Goal: Transaction & Acquisition: Purchase product/service

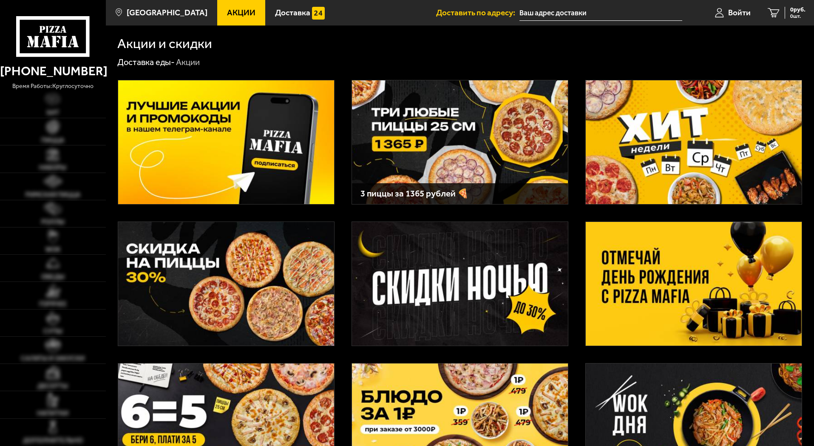
type input "[PERSON_NAME][STREET_ADDRESS]"
click at [711, 307] on img at bounding box center [694, 284] width 216 height 124
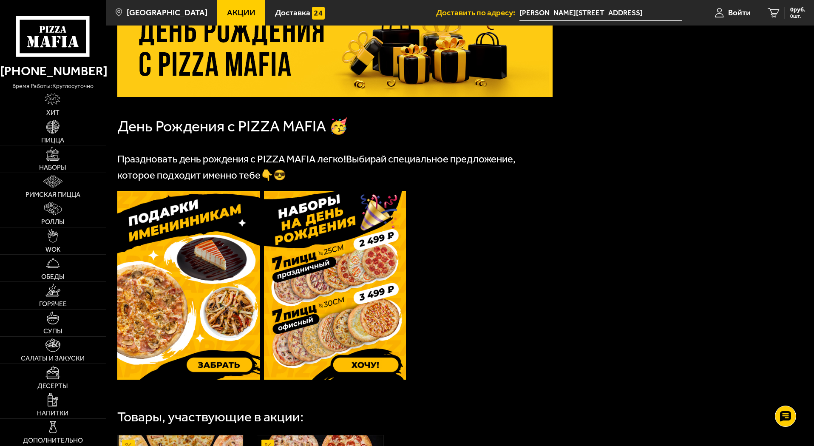
scroll to position [128, 0]
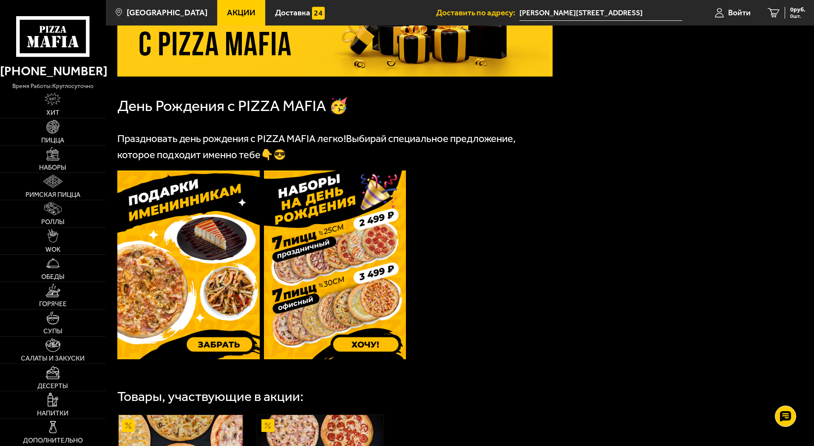
click at [333, 317] on img at bounding box center [335, 264] width 142 height 189
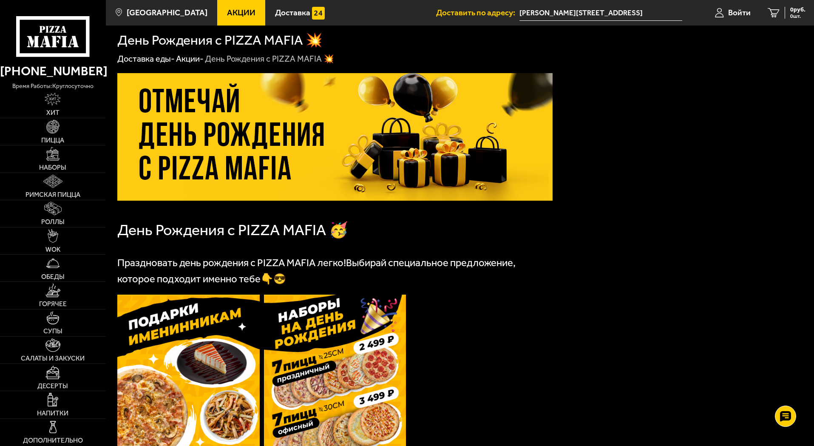
scroll to position [0, 0]
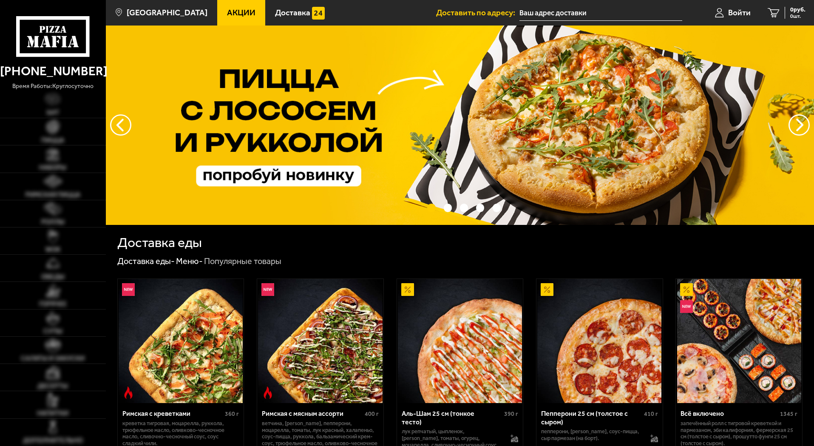
type input "[PERSON_NAME][STREET_ADDRESS]"
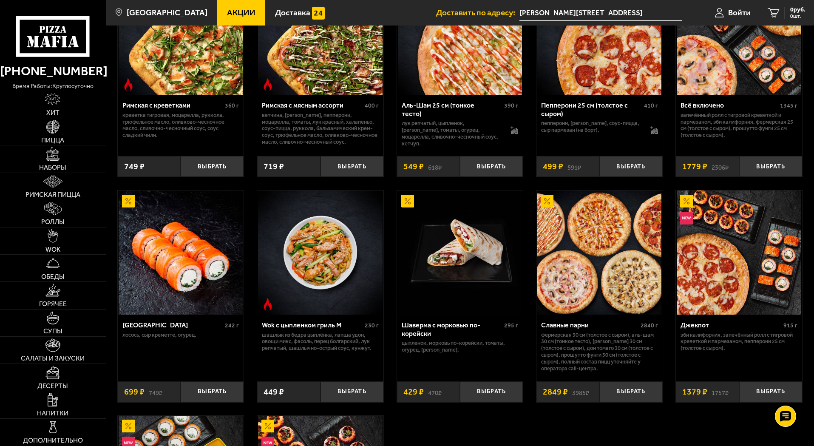
scroll to position [298, 0]
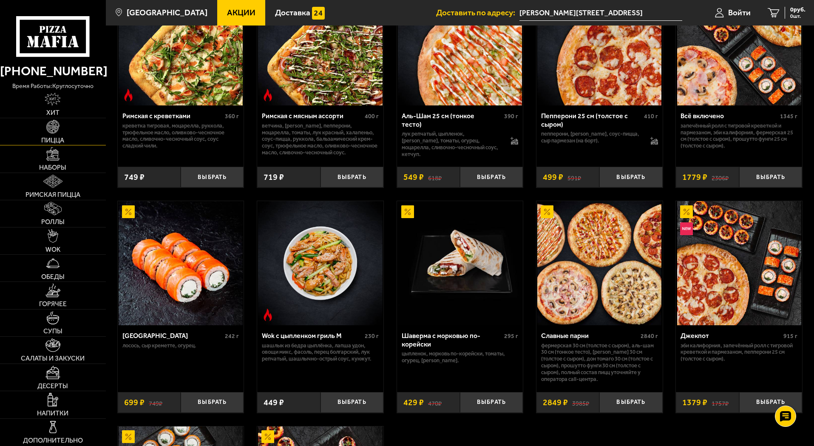
click at [54, 128] on img at bounding box center [53, 127] width 14 height 14
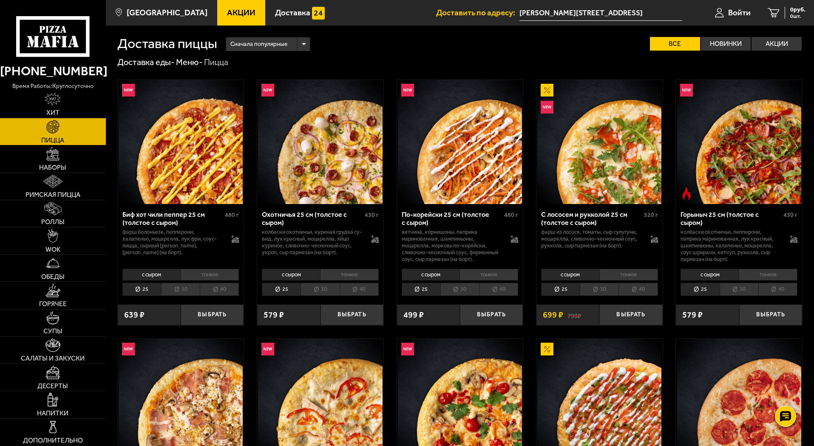
click at [183, 292] on li "30" at bounding box center [180, 289] width 39 height 13
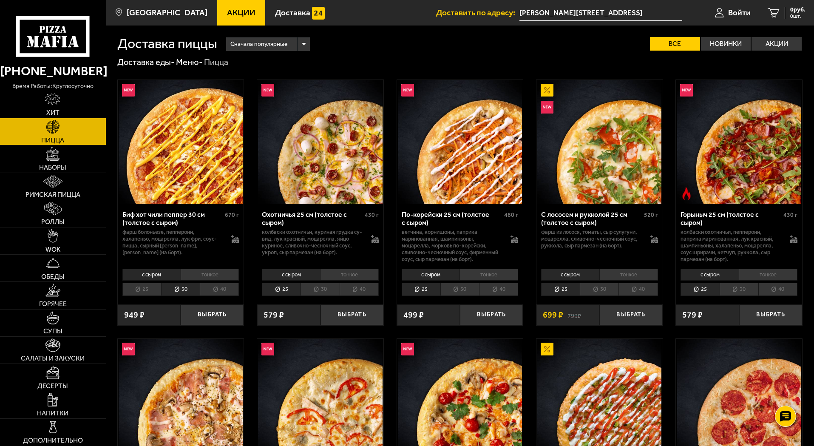
click at [332, 289] on li "30" at bounding box center [320, 289] width 39 height 13
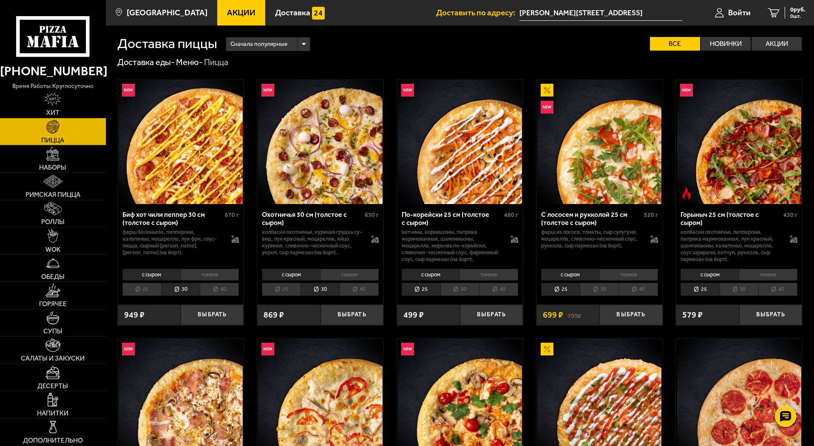
click at [465, 287] on li "30" at bounding box center [459, 289] width 39 height 13
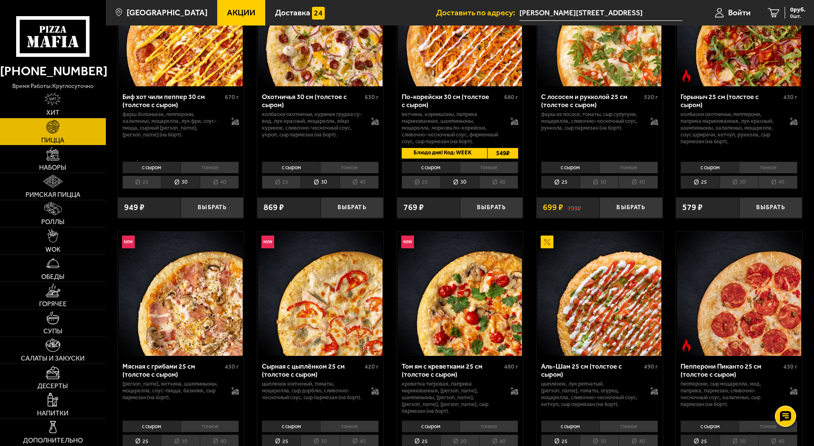
scroll to position [128, 0]
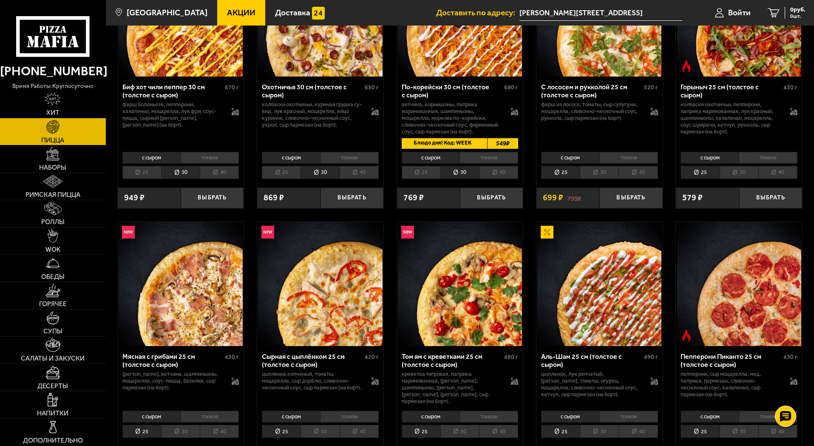
click at [603, 425] on li "30" at bounding box center [599, 431] width 39 height 13
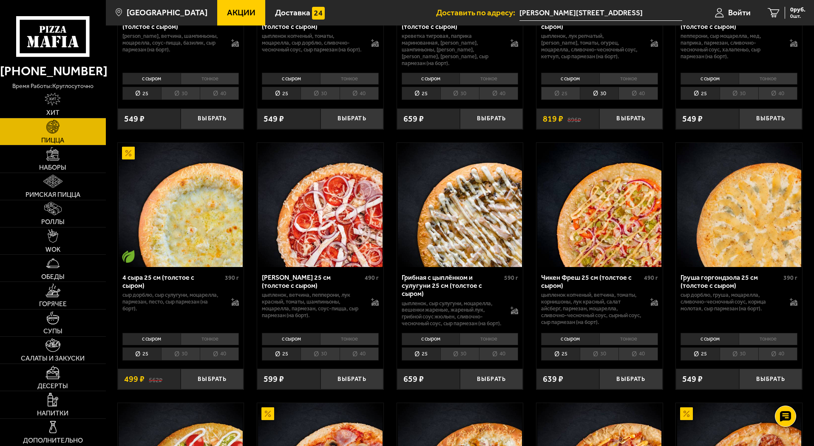
scroll to position [468, 0]
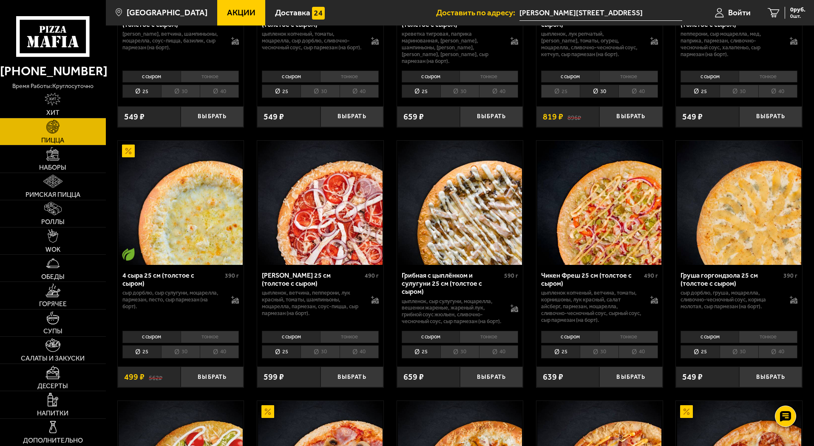
click at [176, 355] on li "30" at bounding box center [180, 351] width 39 height 13
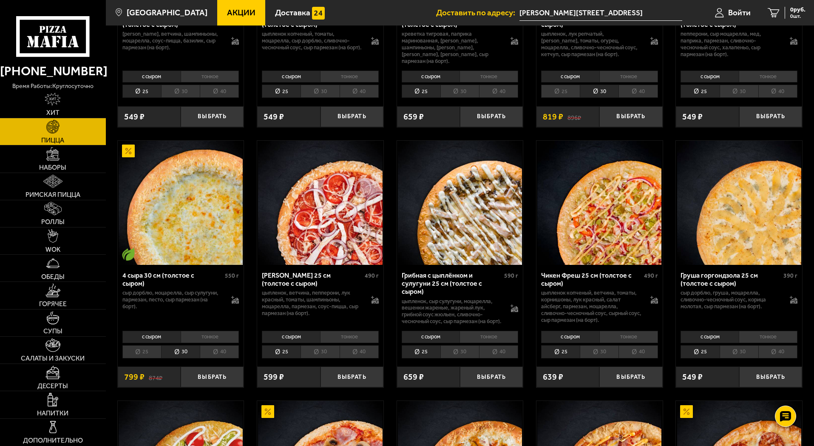
click at [741, 355] on li "30" at bounding box center [739, 351] width 39 height 13
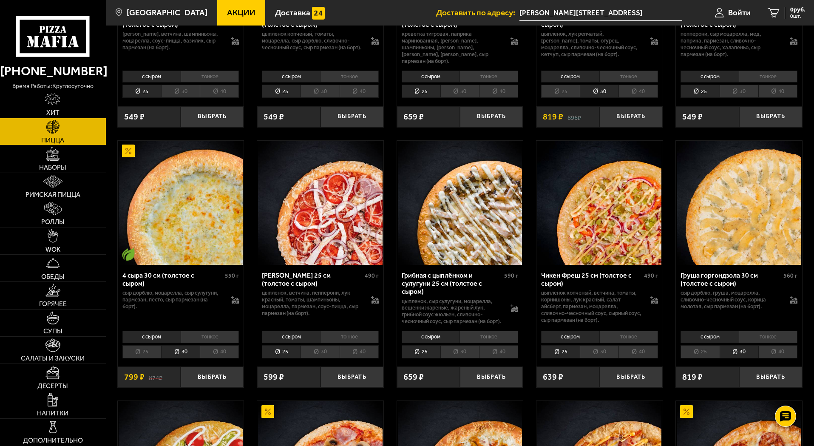
click at [741, 239] on img at bounding box center [739, 203] width 124 height 124
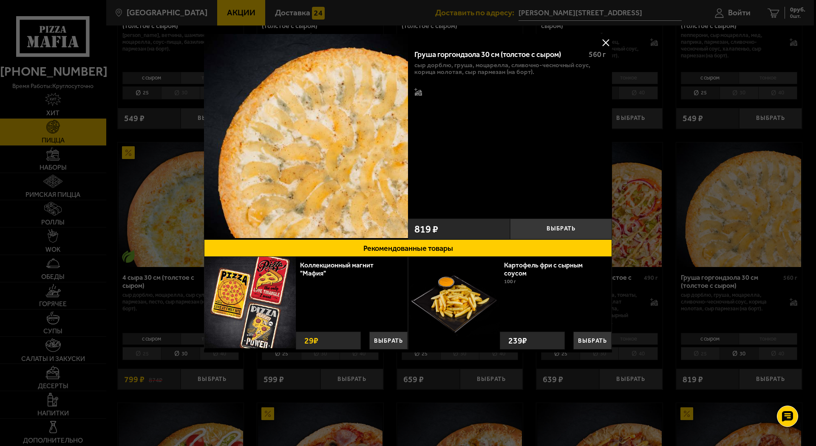
click at [604, 41] on button at bounding box center [605, 42] width 13 height 13
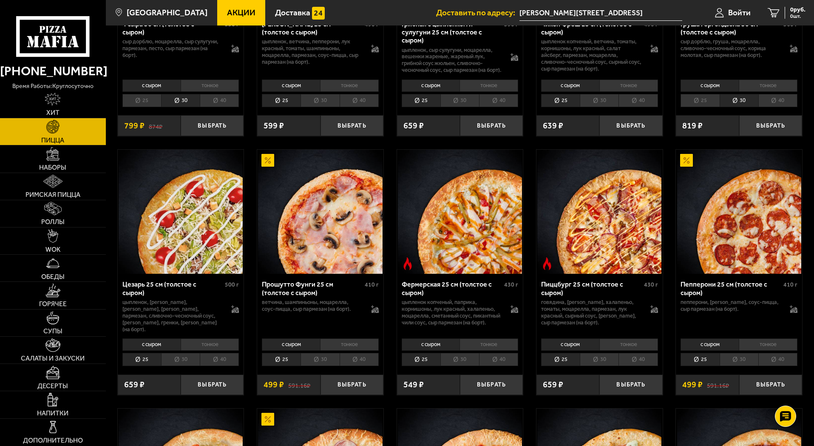
scroll to position [723, 0]
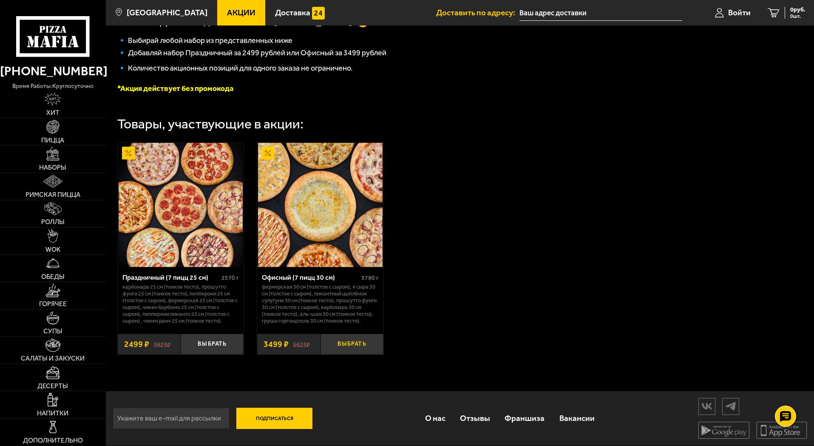
scroll to position [210, 0]
click at [338, 338] on button "Выбрать" at bounding box center [352, 344] width 63 height 21
click at [330, 340] on button "−" at bounding box center [331, 344] width 21 height 21
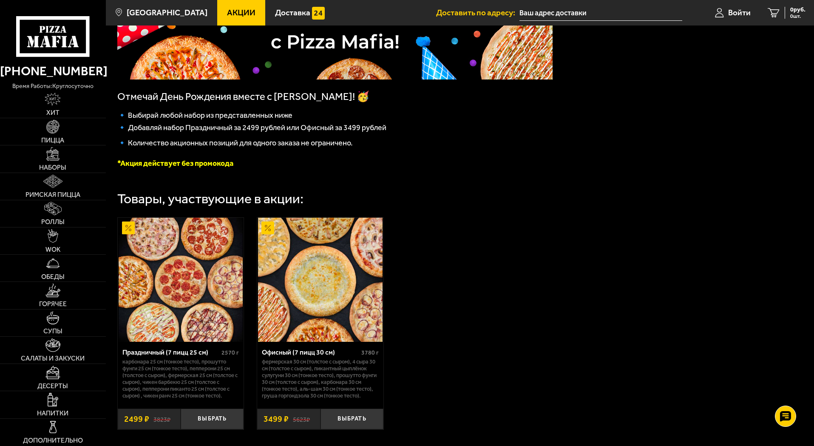
scroll to position [167, 0]
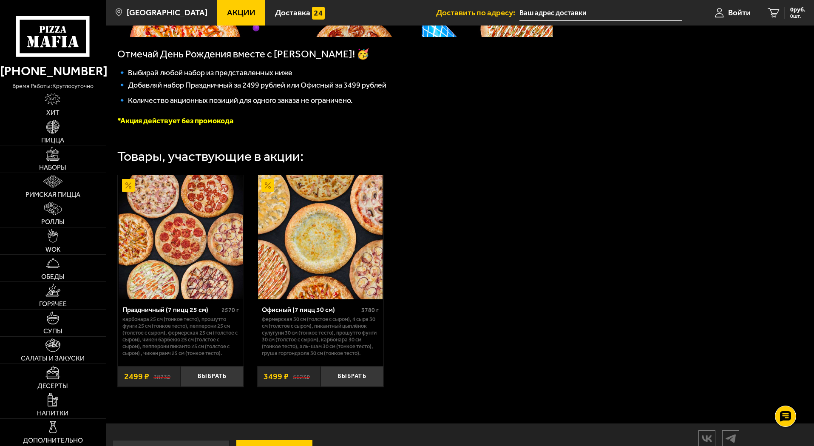
click at [314, 264] on img at bounding box center [320, 237] width 124 height 124
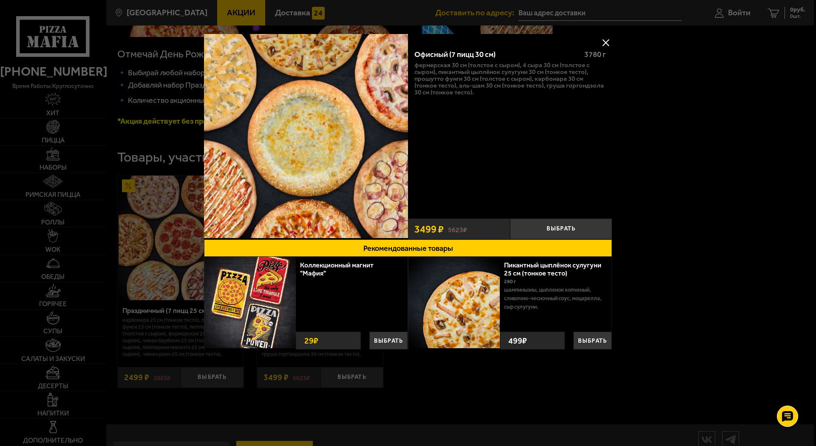
click at [605, 37] on button at bounding box center [605, 42] width 13 height 13
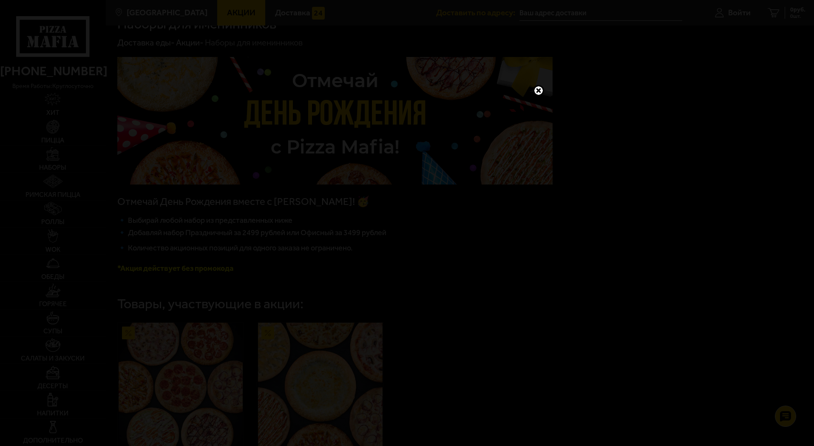
scroll to position [0, 0]
